Goal: Transaction & Acquisition: Book appointment/travel/reservation

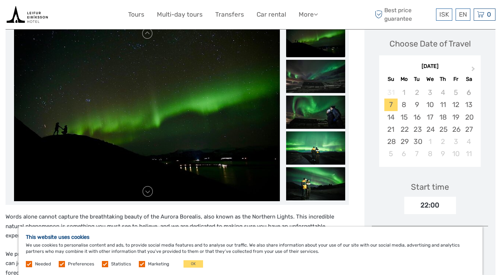
scroll to position [113, 0]
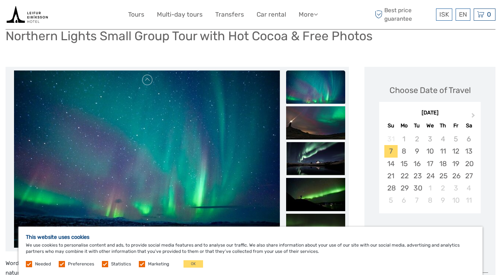
scroll to position [69, 0]
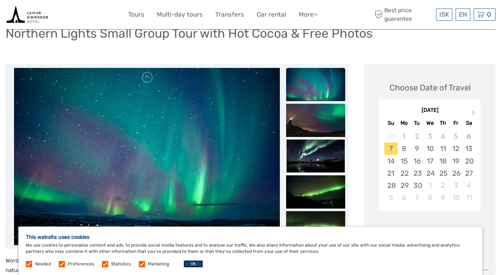
click at [185, 266] on button "OK" at bounding box center [194, 263] width 20 height 7
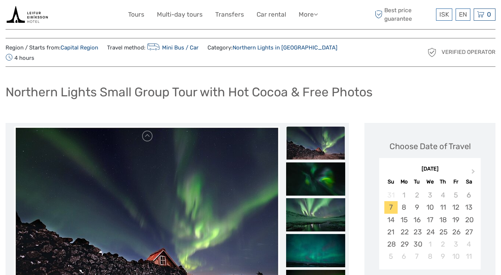
scroll to position [0, 0]
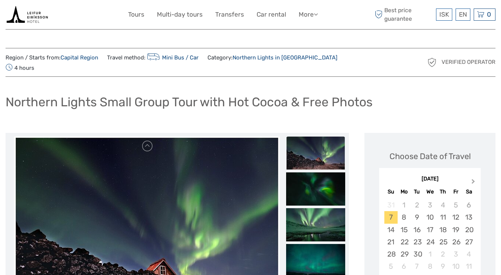
click at [477, 177] on button "Next Month" at bounding box center [474, 183] width 12 height 12
click at [466, 199] on div "4" at bounding box center [468, 205] width 13 height 12
click at [370, 106] on div "Northern Lights Small Group Tour with Hot Cocoa & Free Photos" at bounding box center [251, 105] width 490 height 27
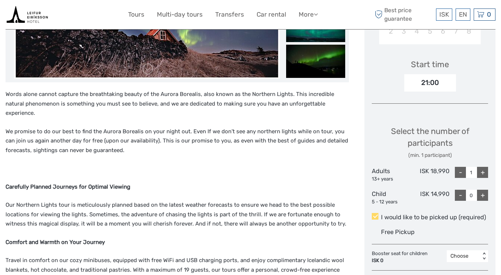
scroll to position [236, 0]
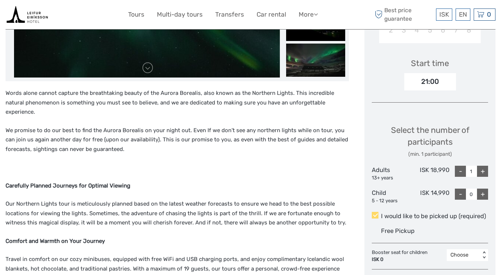
click at [486, 166] on div "+" at bounding box center [482, 171] width 11 height 11
type input "2"
click at [314, 181] on p "Carefully Planned Journeys for Optimal Viewing" at bounding box center [178, 186] width 344 height 10
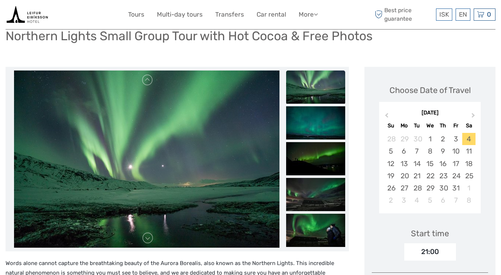
scroll to position [1, 0]
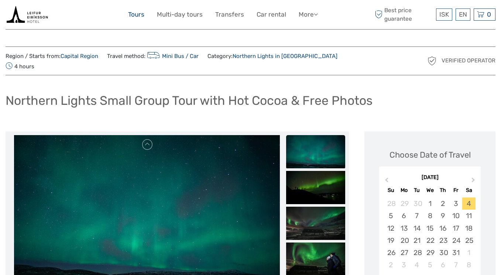
click at [138, 14] on link "Tours" at bounding box center [136, 14] width 16 height 11
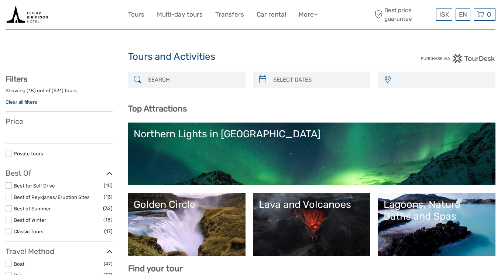
select select
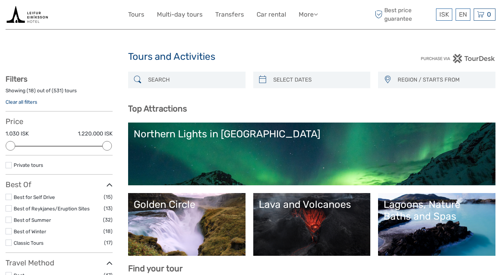
click at [240, 146] on link "Northern Lights in [GEOGRAPHIC_DATA]" at bounding box center [312, 154] width 356 height 52
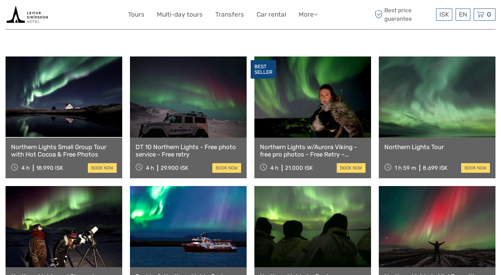
scroll to position [246, 0]
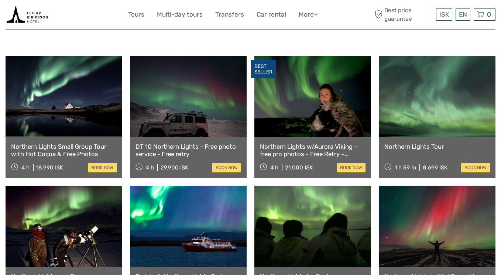
click at [436, 109] on link at bounding box center [437, 96] width 117 height 81
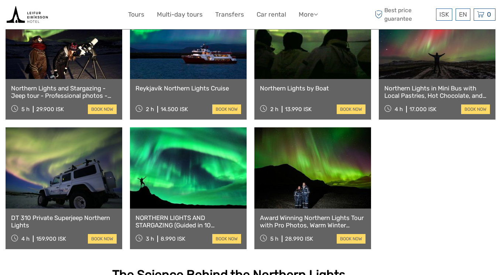
scroll to position [430, 0]
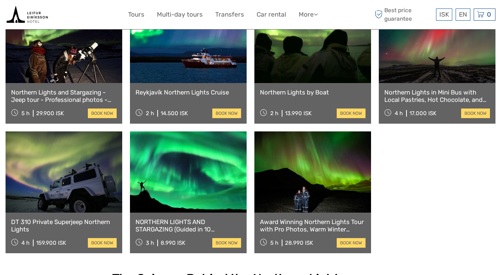
click at [189, 154] on link at bounding box center [188, 172] width 117 height 81
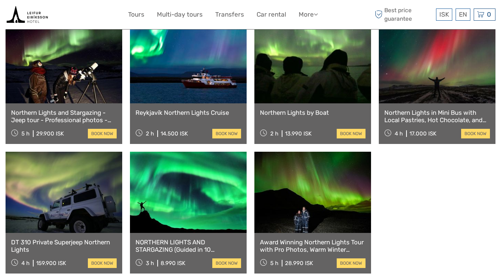
scroll to position [408, 0]
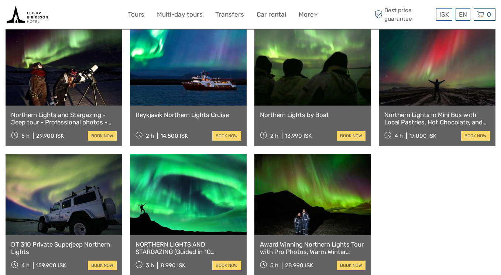
click at [276, 216] on link at bounding box center [313, 194] width 117 height 81
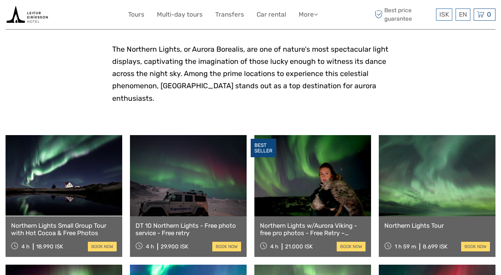
scroll to position [169, 0]
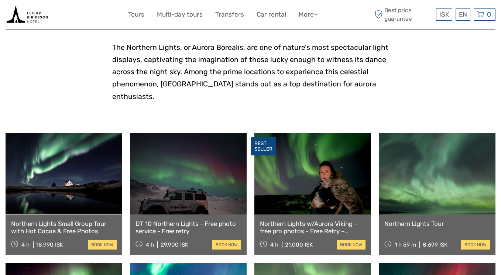
click at [323, 158] on link at bounding box center [313, 173] width 117 height 81
click at [73, 161] on link at bounding box center [64, 173] width 117 height 81
click at [428, 160] on link at bounding box center [437, 173] width 117 height 81
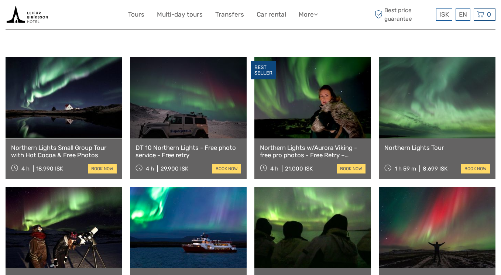
scroll to position [247, 0]
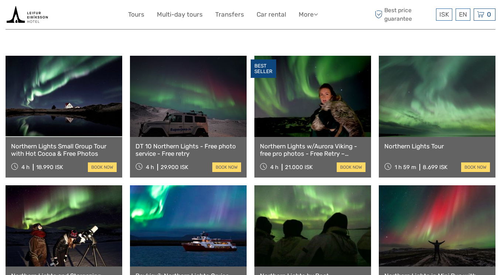
click at [194, 105] on link at bounding box center [188, 96] width 117 height 81
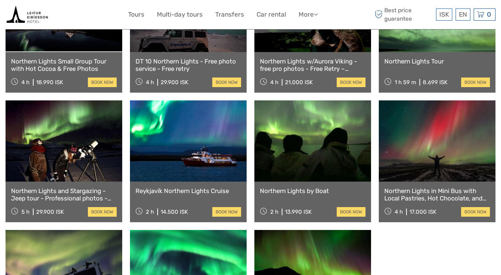
scroll to position [342, 0]
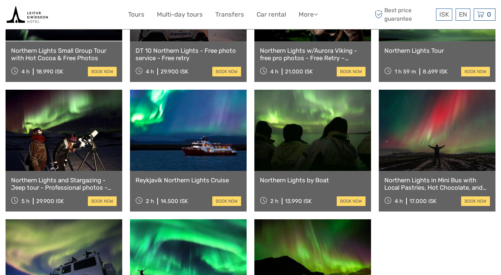
click at [78, 133] on link at bounding box center [64, 130] width 117 height 81
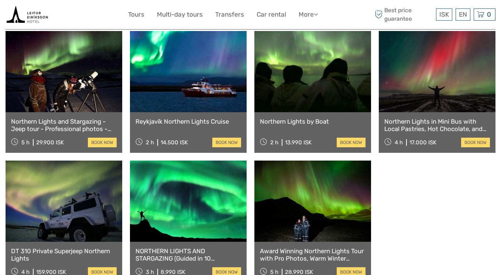
click at [432, 66] on link at bounding box center [437, 71] width 117 height 81
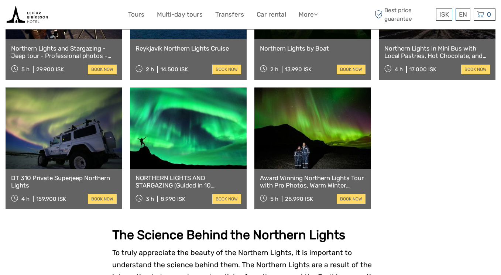
scroll to position [477, 0]
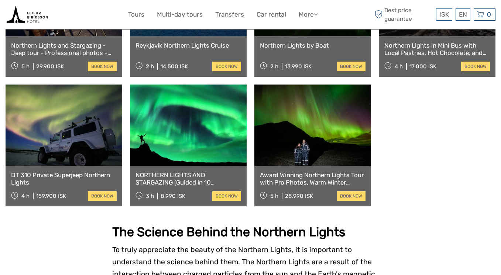
click at [180, 119] on link at bounding box center [188, 125] width 117 height 81
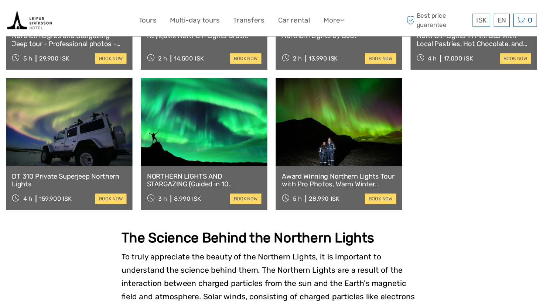
scroll to position [494, 0]
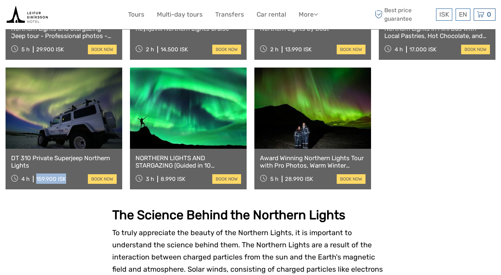
drag, startPoint x: 36, startPoint y: 168, endPoint x: 69, endPoint y: 169, distance: 32.9
click at [69, 174] on div "4 h 159.900 ISK book now" at bounding box center [64, 179] width 106 height 10
copy div "159.900 ISK"
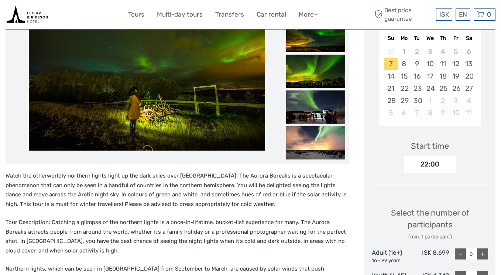
scroll to position [187, 0]
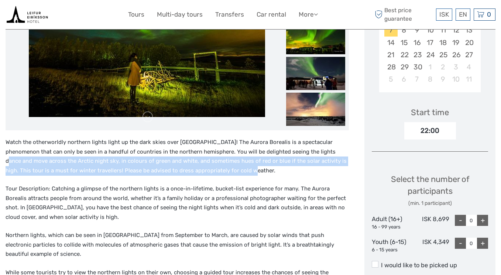
drag, startPoint x: 311, startPoint y: 164, endPoint x: 311, endPoint y: 147, distance: 17.7
click at [311, 146] on p "Watch the otherworldly northern lights light up the dark skies over Reykjavík! …" at bounding box center [178, 157] width 344 height 38
click at [311, 147] on p "Watch the otherworldly northern lights light up the dark skies over Reykjavík! …" at bounding box center [178, 157] width 344 height 38
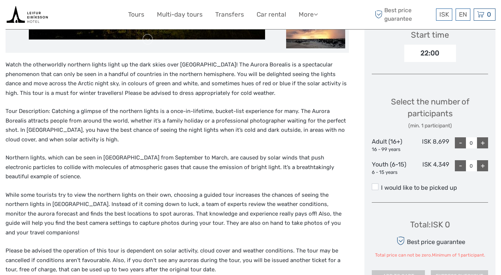
scroll to position [256, 0]
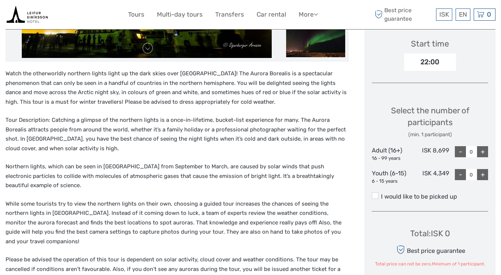
click at [252, 162] on p "Northern lights, which can be seen in Iceland from September to March, are caus…" at bounding box center [178, 176] width 344 height 28
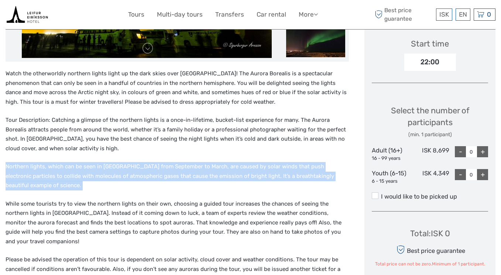
click at [252, 162] on p "Northern lights, which can be seen in Iceland from September to March, are caus…" at bounding box center [178, 176] width 344 height 28
click at [252, 163] on p "Northern lights, which can be seen in Iceland from September to March, are caus…" at bounding box center [178, 176] width 344 height 28
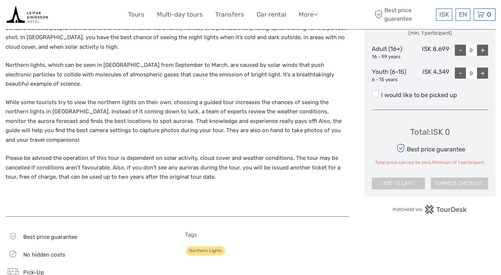
scroll to position [359, 0]
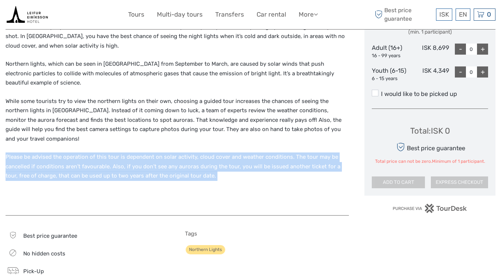
drag, startPoint x: 252, startPoint y: 163, endPoint x: 246, endPoint y: 131, distance: 32.2
click at [246, 131] on div "Watch the otherworldly northern lights light up the dark skies over Reykjavík! …" at bounding box center [178, 87] width 344 height 242
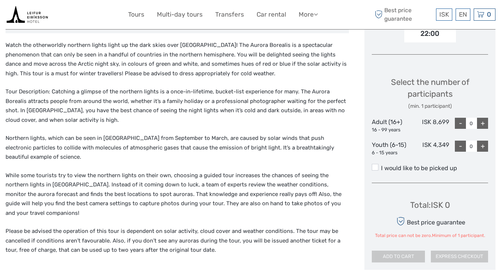
scroll to position [284, 0]
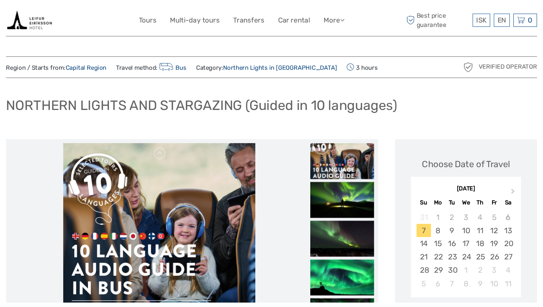
scroll to position [1, 0]
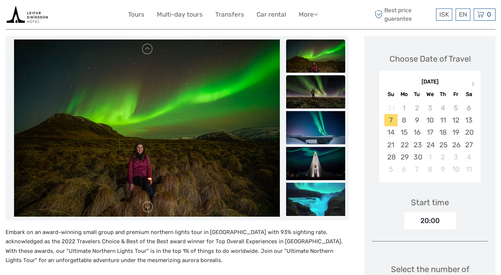
click at [318, 90] on img at bounding box center [315, 91] width 59 height 33
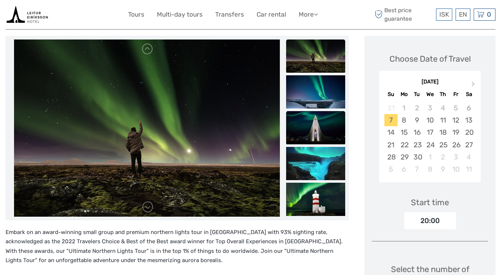
click at [303, 126] on img at bounding box center [315, 127] width 59 height 33
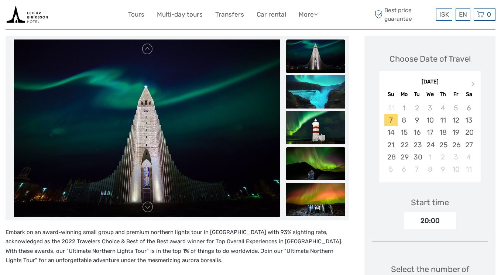
click at [311, 164] on img at bounding box center [315, 163] width 59 height 33
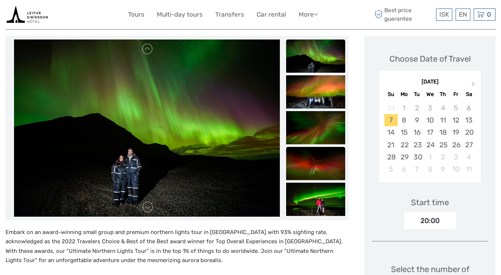
click at [309, 174] on img at bounding box center [315, 163] width 59 height 33
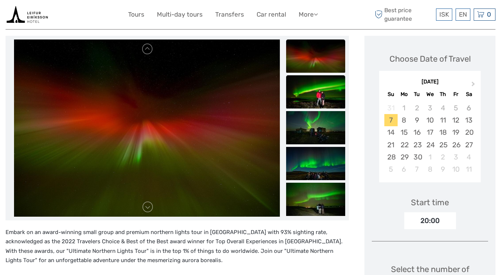
click at [317, 102] on img at bounding box center [315, 91] width 59 height 33
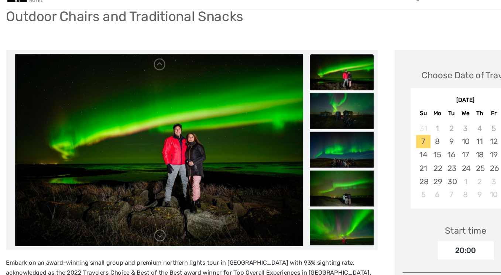
scroll to position [71, 0]
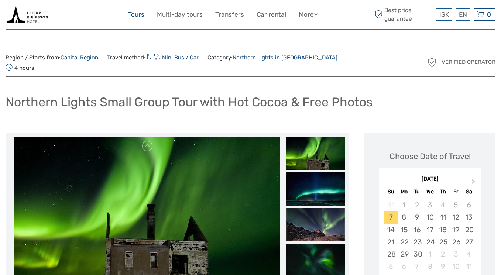
click at [138, 18] on link "Tours" at bounding box center [136, 14] width 16 height 11
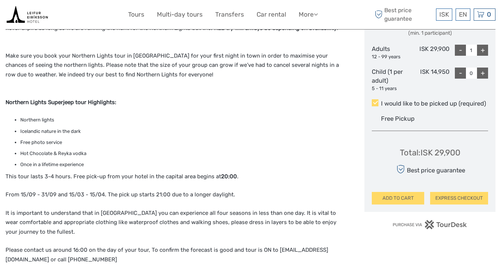
scroll to position [369, 0]
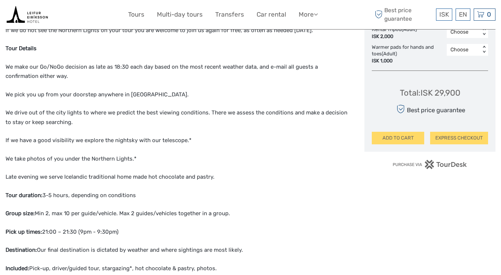
scroll to position [449, 0]
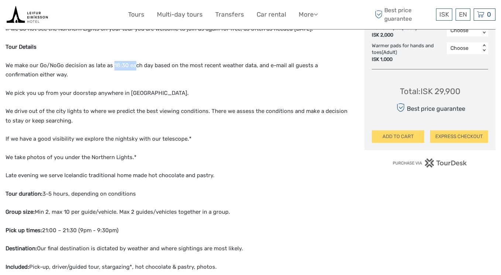
drag, startPoint x: 114, startPoint y: 56, endPoint x: 134, endPoint y: 56, distance: 20.3
click at [134, 62] on span "We make our Go/NoGo decision as late as 18:30 each day based on the most recent…" at bounding box center [162, 70] width 312 height 16
click at [166, 79] on div "Northern Lights & Stargazing in a small group We pick you up and whisk you away…" at bounding box center [178, 156] width 344 height 561
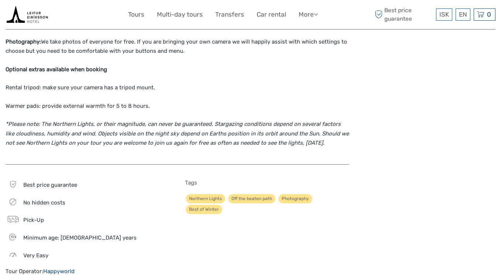
scroll to position [729, 0]
drag, startPoint x: 69, startPoint y: 93, endPoint x: 149, endPoint y: 99, distance: 80.0
click at [149, 102] on p "Warmer pads: provide external warmth for 5 to 8 hours." at bounding box center [178, 107] width 344 height 10
drag, startPoint x: 149, startPoint y: 99, endPoint x: 33, endPoint y: 101, distance: 116.4
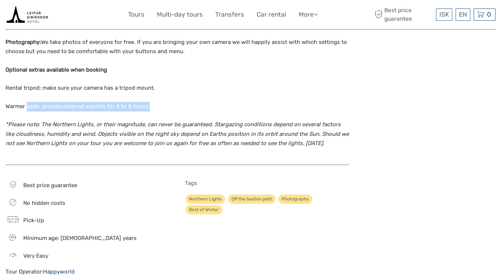
click at [33, 102] on p "Warmer pads: provide external warmth for 5 to 8 hours." at bounding box center [178, 107] width 344 height 10
click at [99, 103] on span "Warmer pads: provide external warmth for 5 to 8 hours." at bounding box center [78, 106] width 144 height 7
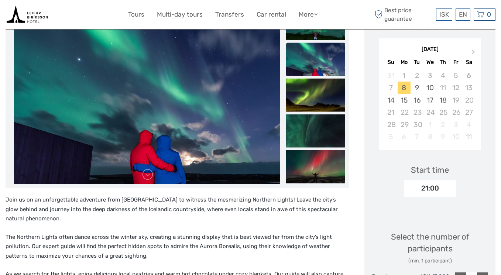
scroll to position [136, 0]
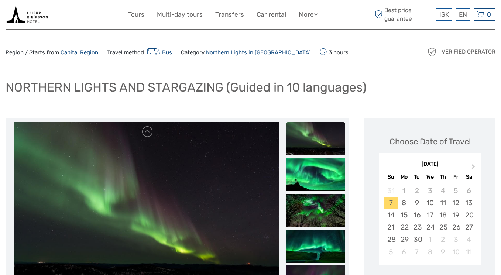
scroll to position [10, 0]
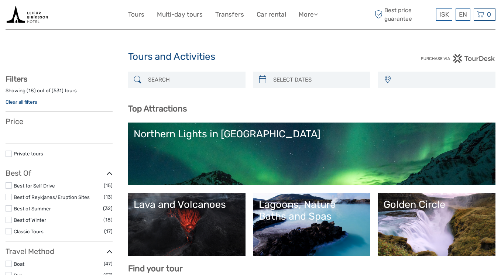
select select
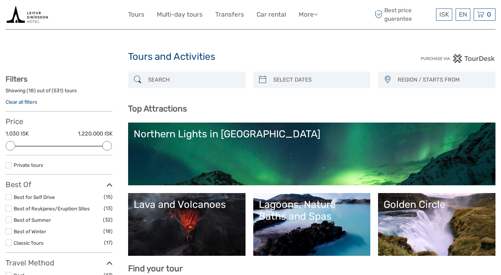
click at [307, 204] on div "Lagoons, Nature Baths and Spas" at bounding box center [312, 211] width 106 height 24
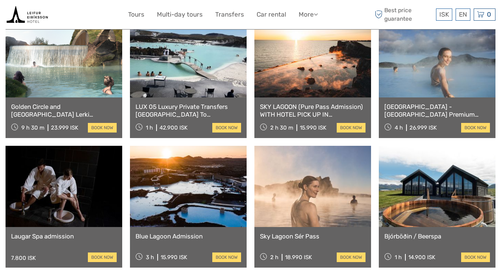
scroll to position [454, 0]
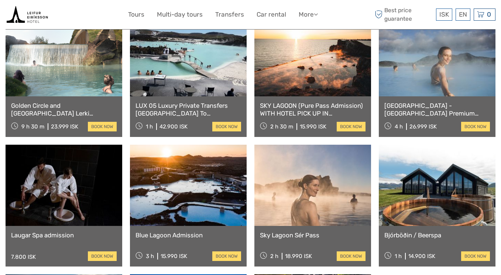
click at [314, 84] on link at bounding box center [313, 55] width 117 height 81
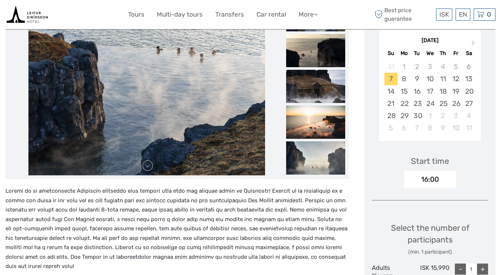
scroll to position [129, 0]
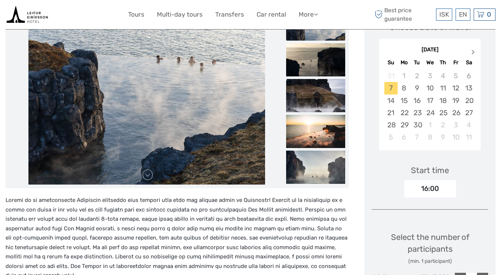
click at [471, 50] on button "Next Month" at bounding box center [474, 54] width 12 height 12
click at [390, 89] on div "5" at bounding box center [391, 88] width 13 height 12
click at [371, 158] on div "Choose Date of Travel [DATE] Previous Month Next Month [DATE] Su Mo Tu We Th Fr…" at bounding box center [430, 218] width 131 height 428
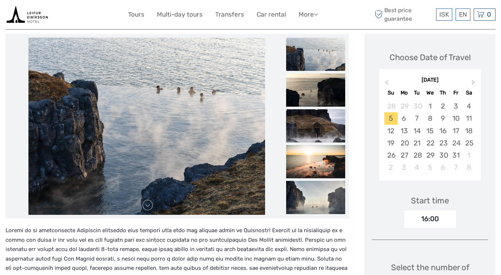
scroll to position [95, 0]
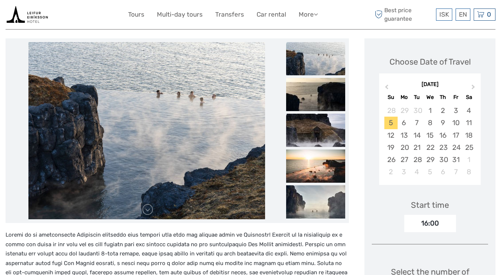
click at [183, 100] on img at bounding box center [146, 130] width 236 height 177
click at [318, 63] on img at bounding box center [315, 58] width 59 height 33
click at [312, 101] on img at bounding box center [315, 94] width 59 height 33
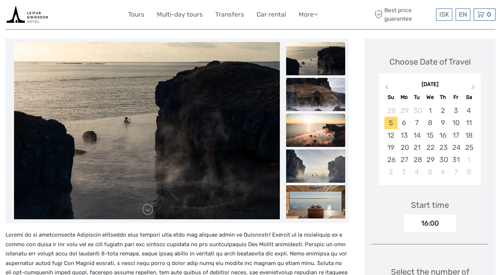
click at [315, 122] on img at bounding box center [315, 130] width 59 height 33
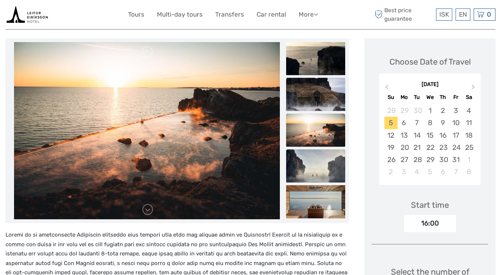
click at [320, 154] on img at bounding box center [315, 166] width 59 height 33
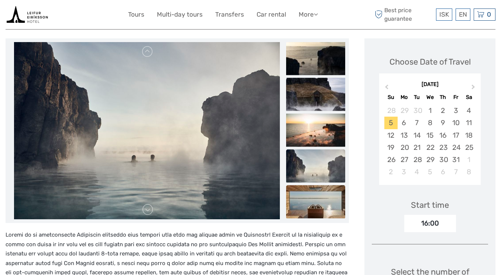
click at [325, 209] on img at bounding box center [315, 201] width 59 height 33
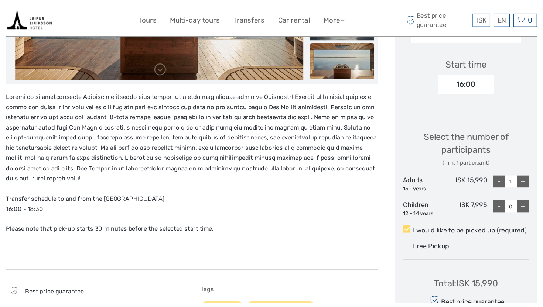
scroll to position [245, 0]
